Goal: Check status

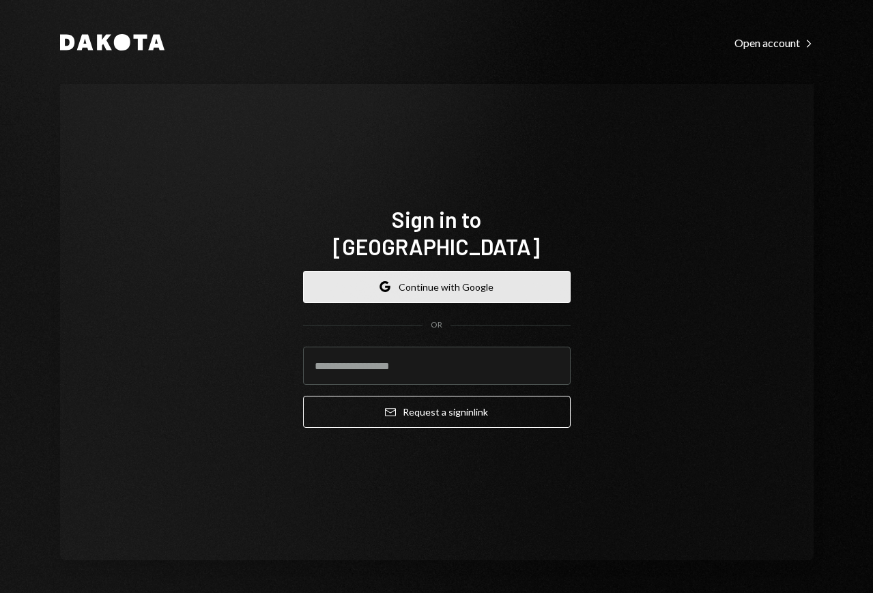
click at [440, 277] on button "Google Continue with Google" at bounding box center [437, 287] width 268 height 32
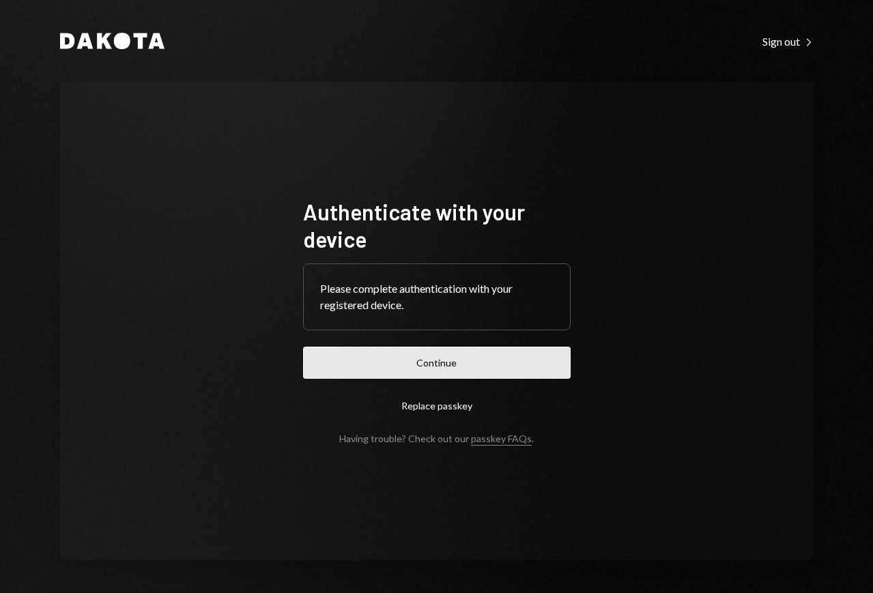
click at [424, 375] on button "Continue" at bounding box center [437, 363] width 268 height 32
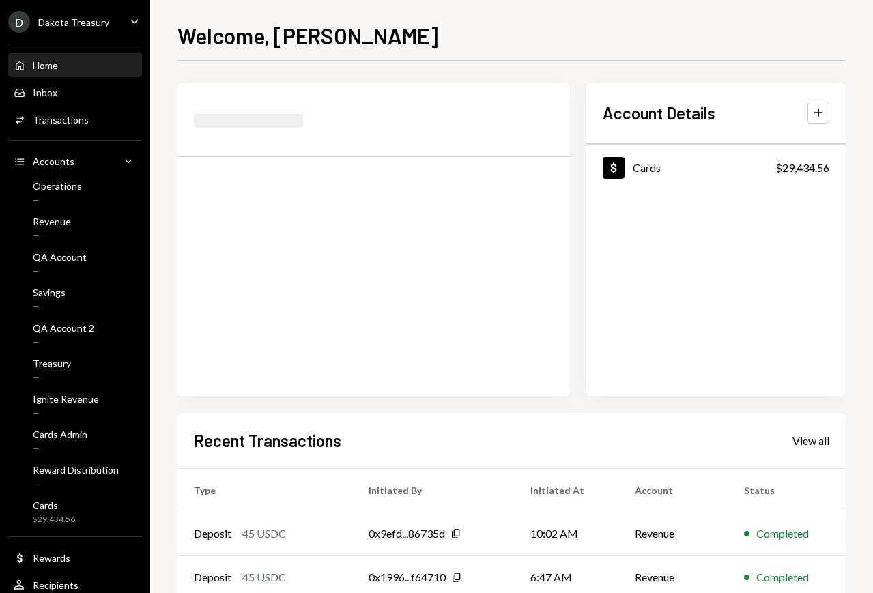
scroll to position [34, 0]
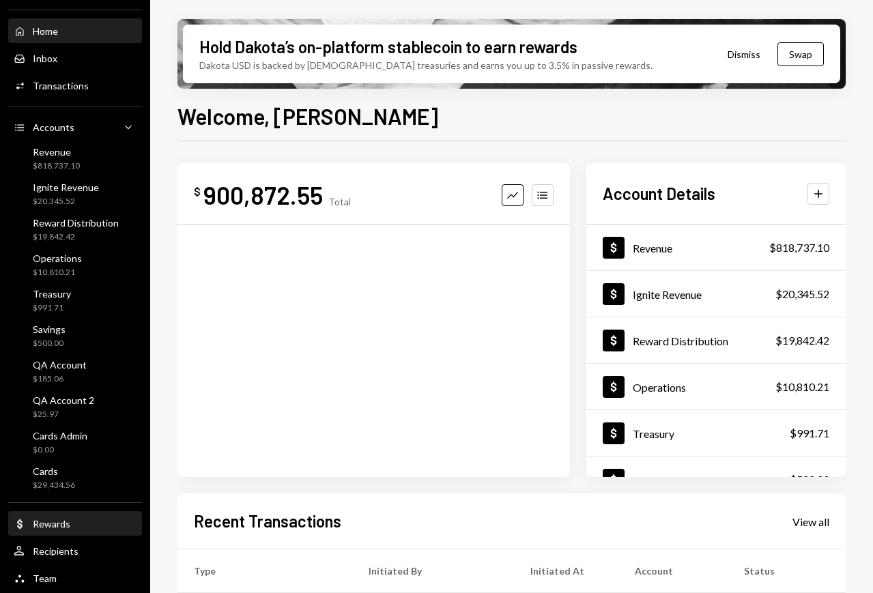
click at [48, 523] on div "Rewards" at bounding box center [52, 524] width 38 height 12
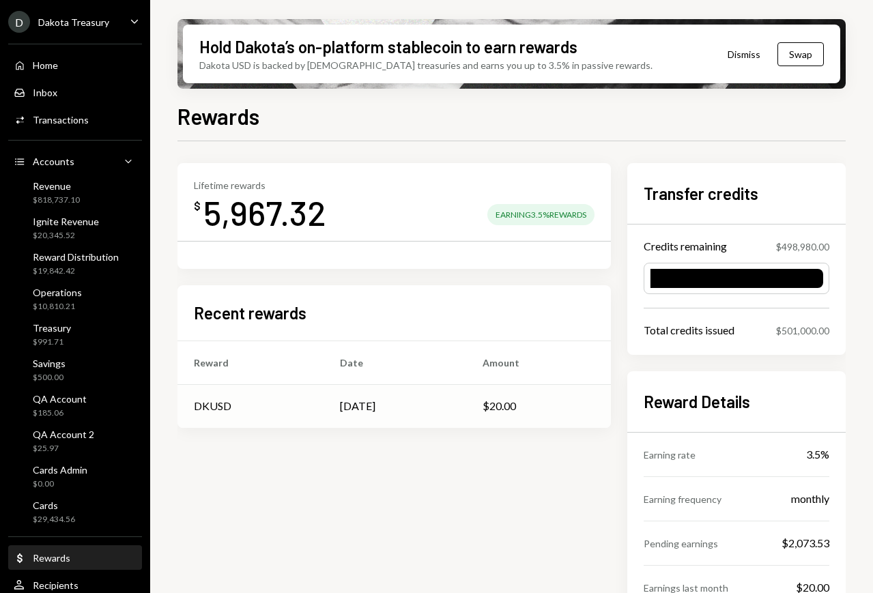
click at [373, 402] on div "[DATE]" at bounding box center [357, 406] width 35 height 16
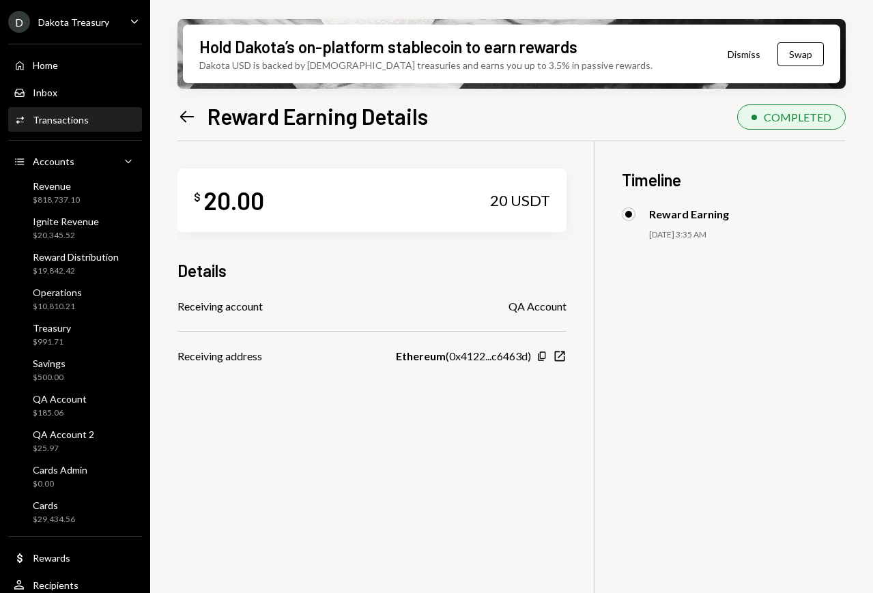
click at [188, 115] on icon "Left Arrow" at bounding box center [186, 116] width 19 height 19
